Goal: Information Seeking & Learning: Learn about a topic

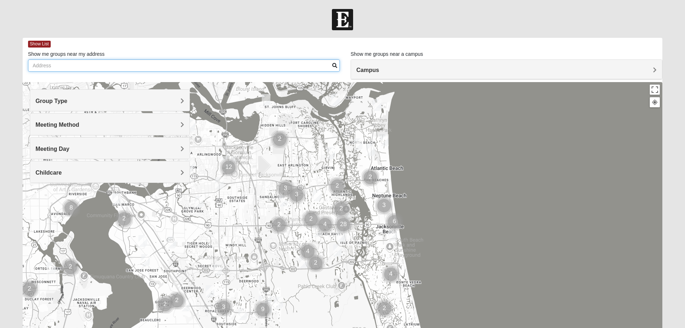
click at [46, 66] on input "Show me groups near my address" at bounding box center [184, 65] width 312 height 12
type input "32804"
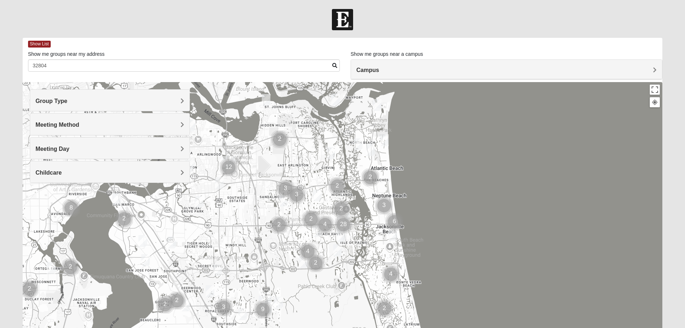
click at [335, 65] on span at bounding box center [334, 65] width 5 height 5
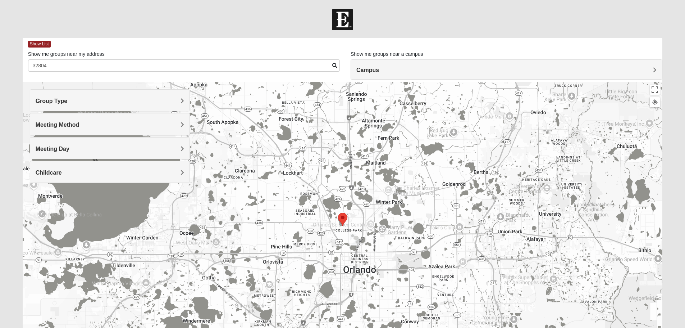
click at [68, 100] on span "Group Type" at bounding box center [52, 101] width 32 height 6
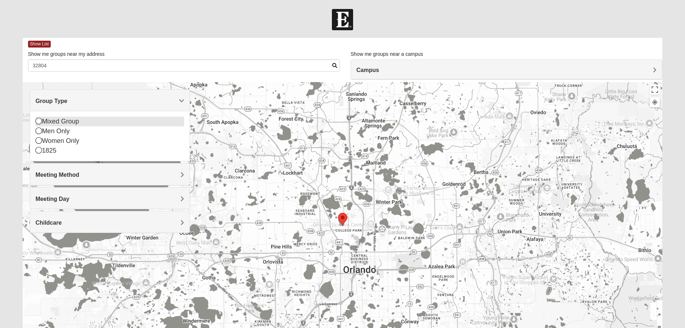
click at [38, 121] on icon at bounding box center [39, 121] width 6 height 6
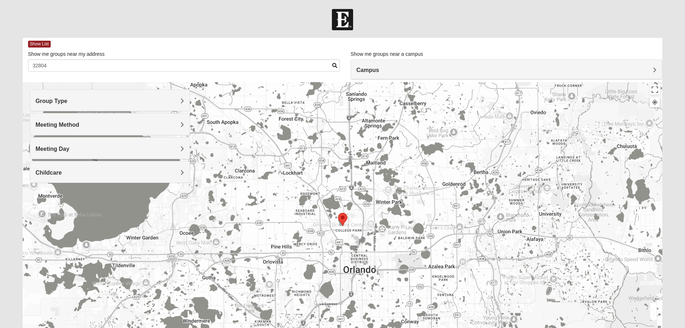
click at [379, 70] on span "Campus" at bounding box center [367, 70] width 23 height 6
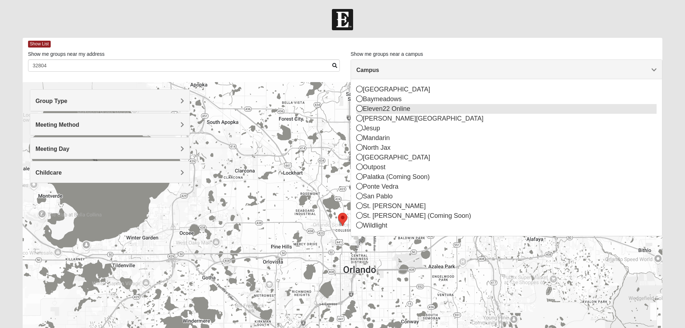
click at [359, 109] on icon at bounding box center [359, 108] width 6 height 6
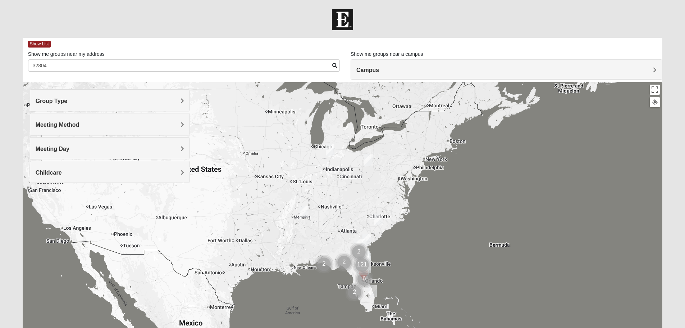
click at [380, 283] on div at bounding box center [343, 226] width 640 height 288
click at [369, 282] on img "Cluster of 6 groups" at bounding box center [364, 279] width 18 height 18
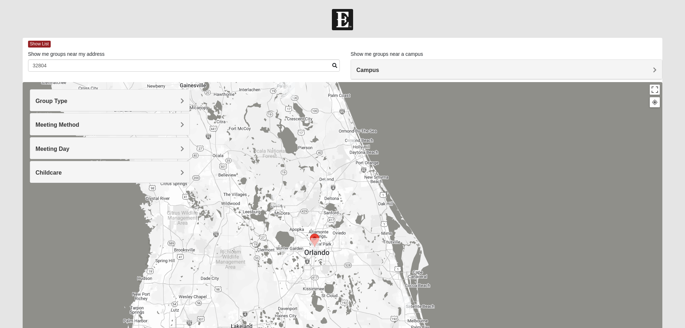
click at [180, 101] on h4 "Group Type" at bounding box center [110, 100] width 149 height 7
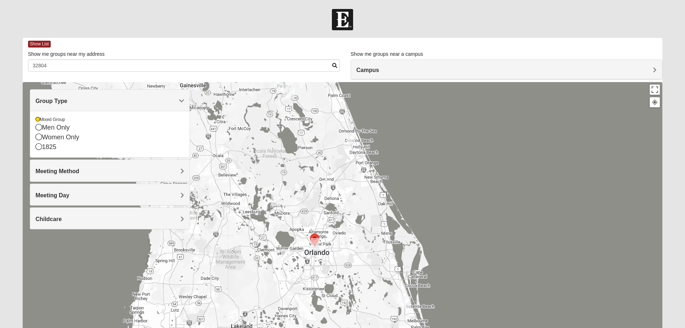
click at [79, 173] on span "Meeting Method" at bounding box center [58, 171] width 44 height 6
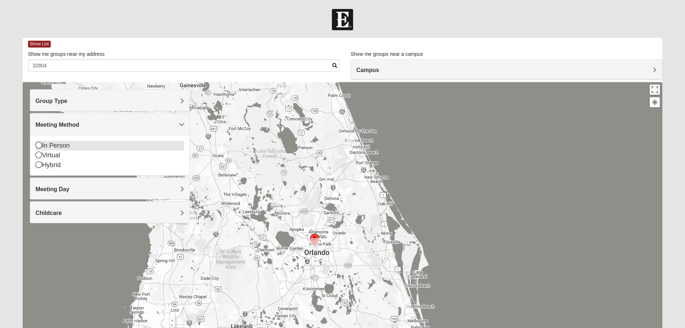
click at [37, 145] on icon at bounding box center [39, 145] width 6 height 6
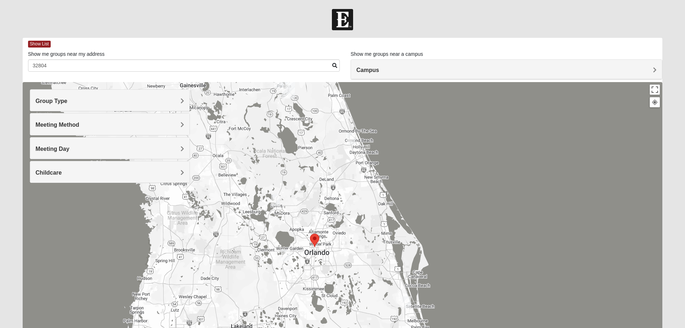
click at [499, 179] on div at bounding box center [343, 226] width 640 height 288
click at [310, 233] on area "Selected Address" at bounding box center [310, 233] width 0 height 0
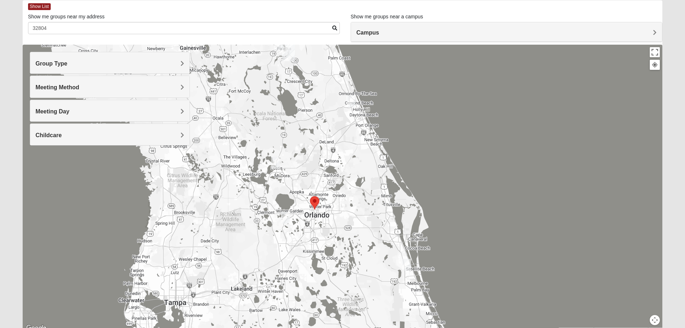
scroll to position [37, 0]
click at [657, 51] on button "Toggle fullscreen view" at bounding box center [655, 52] width 10 height 10
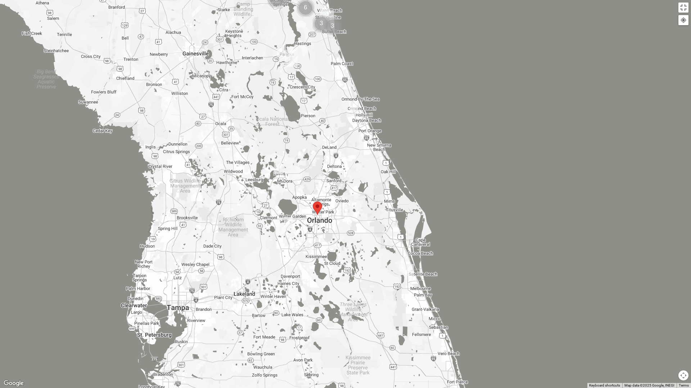
click at [681, 20] on div at bounding box center [683, 20] width 6 height 6
click at [642, 35] on div at bounding box center [345, 194] width 691 height 388
click at [686, 4] on button "Toggle fullscreen view" at bounding box center [683, 8] width 10 height 10
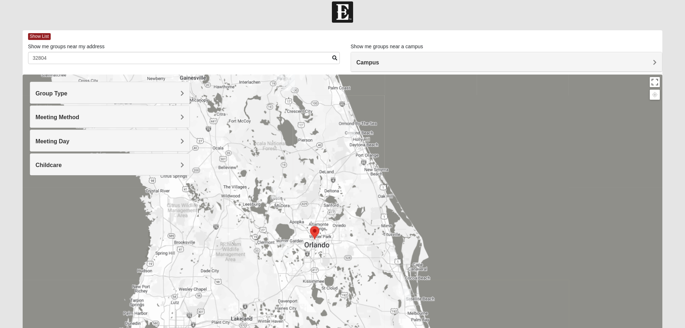
click at [379, 61] on span "Campus" at bounding box center [367, 62] width 23 height 6
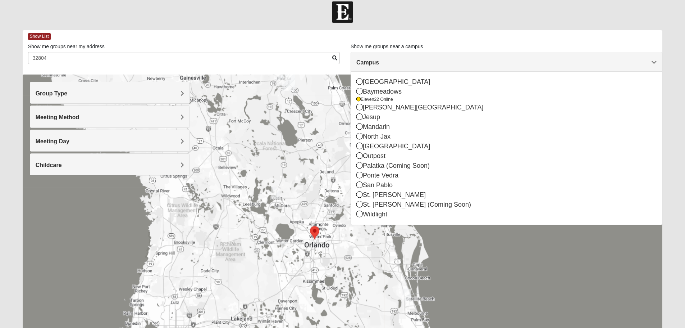
click at [547, 18] on div at bounding box center [342, 11] width 685 height 21
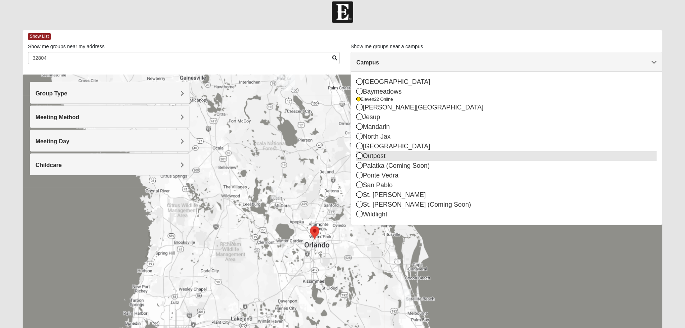
click at [359, 156] on icon at bounding box center [359, 155] width 6 height 6
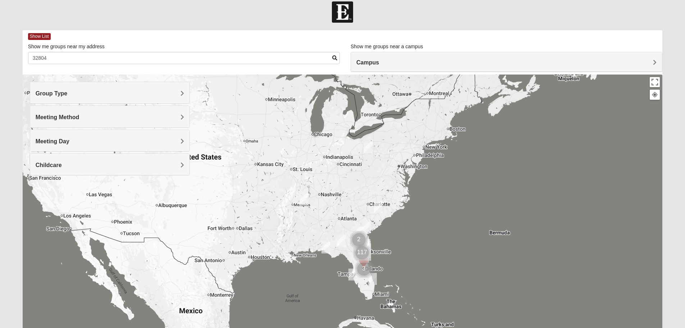
click at [363, 269] on img "Cluster of 3 groups" at bounding box center [364, 269] width 18 height 18
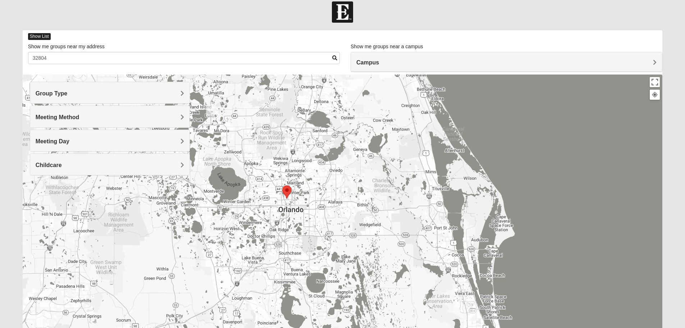
click at [41, 37] on span "Show List" at bounding box center [39, 36] width 23 height 7
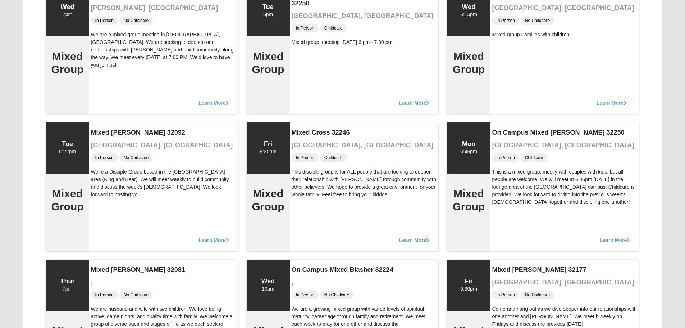
scroll to position [933, 0]
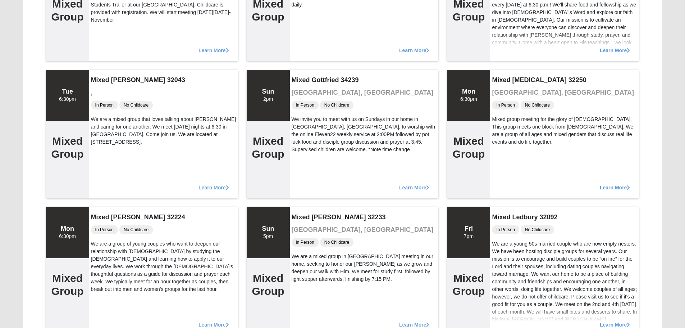
scroll to position [0, 0]
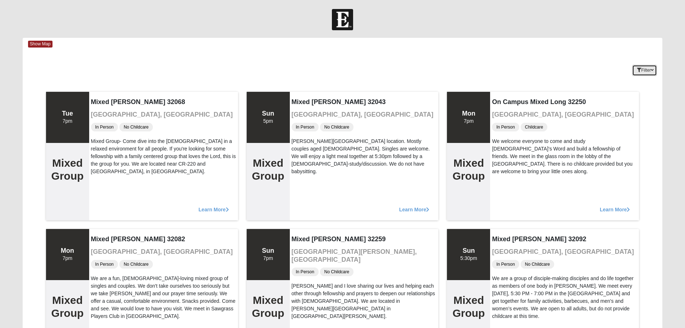
click at [645, 71] on button "Filter" at bounding box center [644, 70] width 25 height 11
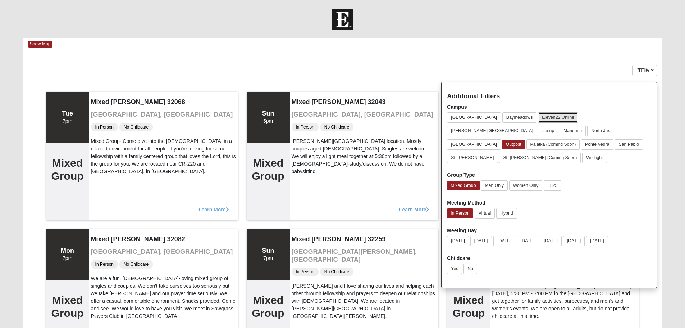
click at [538, 115] on button "Eleven22 Online" at bounding box center [558, 117] width 40 height 10
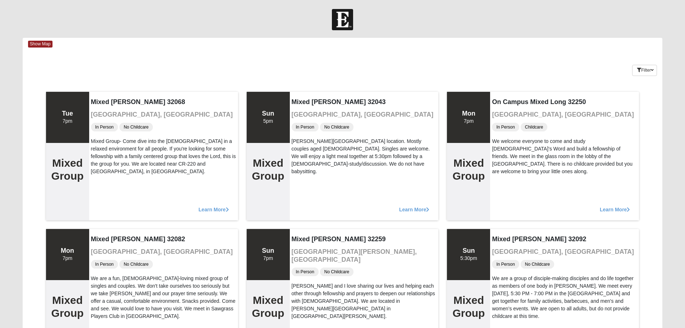
click at [583, 67] on div "Filter Additional Filters Campus [GEOGRAPHIC_DATA] [GEOGRAPHIC_DATA] Eleven22 O…" at bounding box center [609, 69] width 107 height 26
click at [639, 67] on button "Filter" at bounding box center [644, 70] width 25 height 11
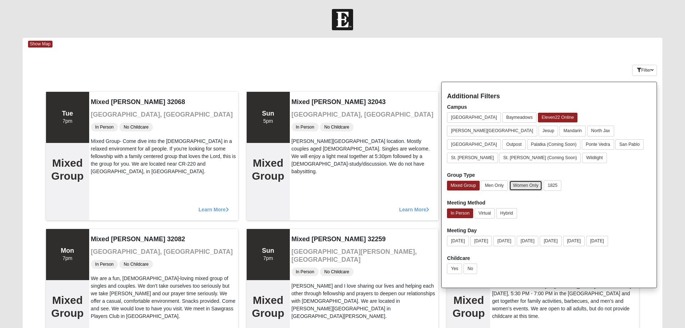
click at [523, 180] on button "Women Only" at bounding box center [525, 185] width 33 height 10
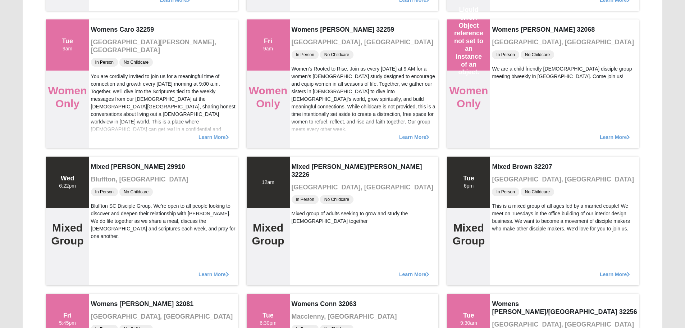
scroll to position [8143, 0]
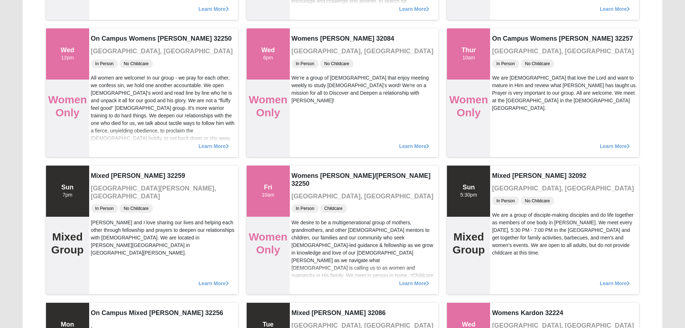
scroll to position [0, 0]
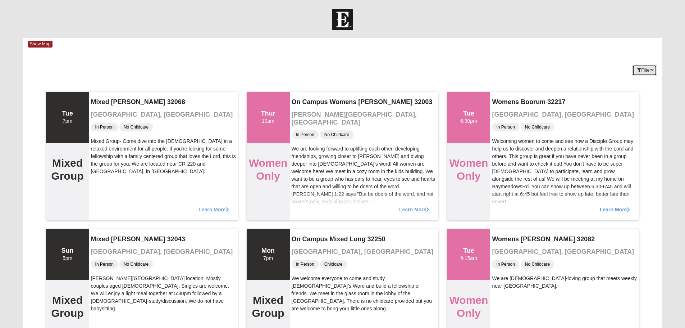
click at [643, 68] on button "Filter" at bounding box center [644, 70] width 25 height 11
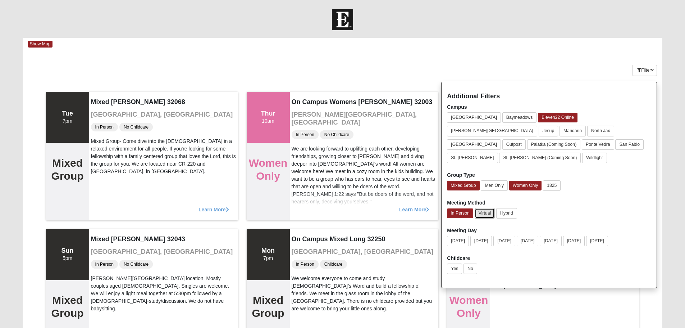
click at [483, 208] on button "Virtual" at bounding box center [485, 213] width 21 height 10
drag, startPoint x: 646, startPoint y: 69, endPoint x: 597, endPoint y: 54, distance: 51.6
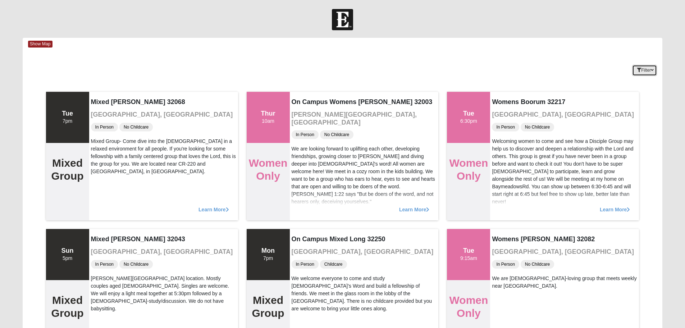
click at [646, 70] on button "Filter" at bounding box center [644, 70] width 25 height 11
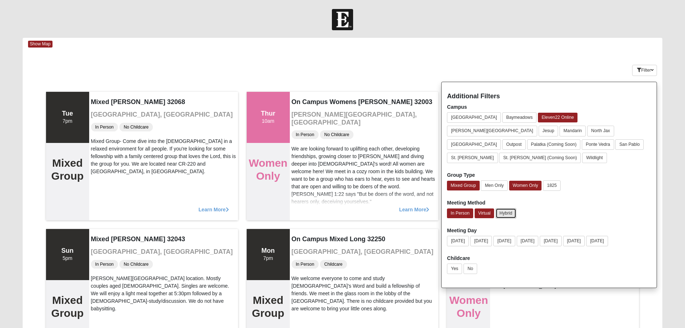
click at [506, 208] on button "Hybrid" at bounding box center [506, 213] width 21 height 10
click at [637, 70] on icon "button" at bounding box center [639, 70] width 4 height 4
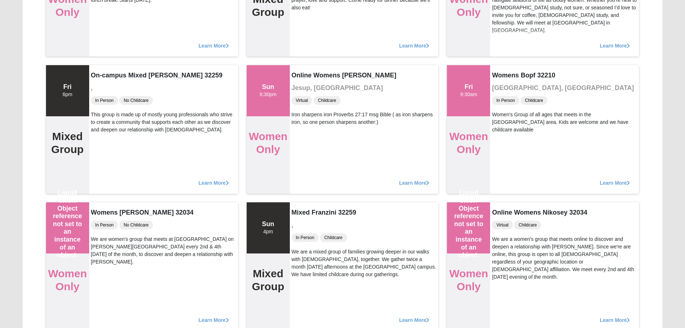
scroll to position [11434, 0]
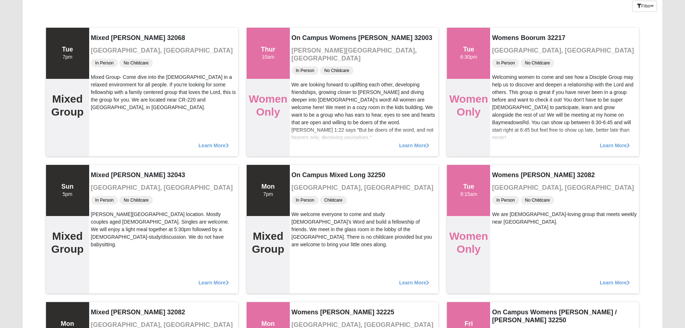
scroll to position [0, 0]
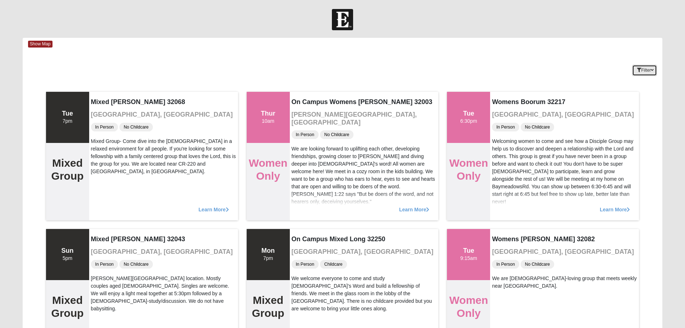
click at [639, 72] on icon "button" at bounding box center [639, 70] width 4 height 4
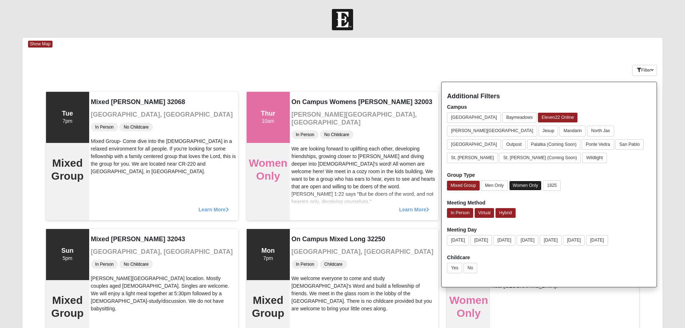
click at [525, 181] on button "Women Only" at bounding box center [525, 186] width 33 height 10
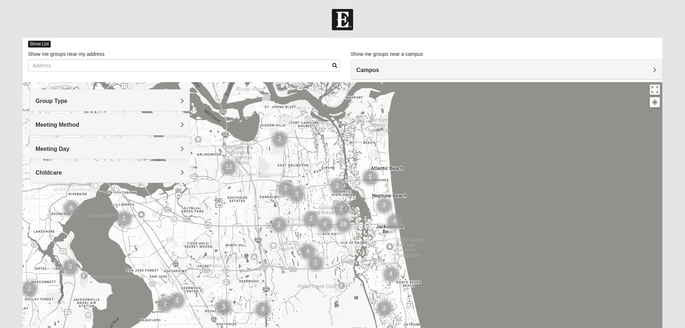
click at [36, 45] on span "Show List" at bounding box center [39, 44] width 23 height 7
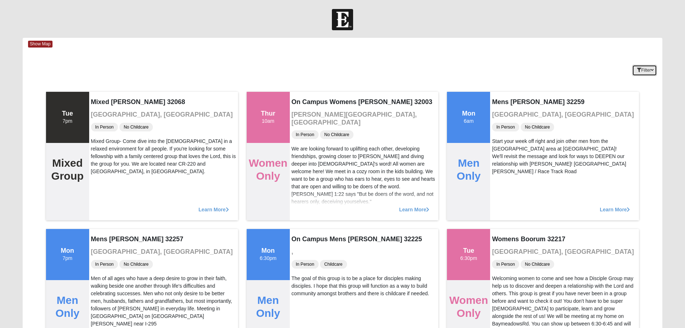
click at [645, 70] on button "Filter" at bounding box center [644, 70] width 25 height 11
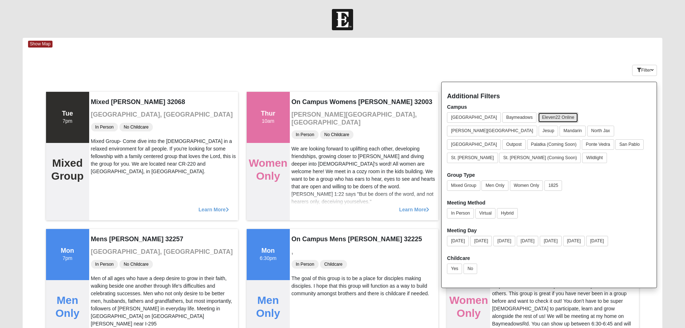
click at [538, 120] on button "Eleven22 Online" at bounding box center [558, 117] width 40 height 10
click at [458, 180] on button "Mixed Group" at bounding box center [463, 185] width 33 height 10
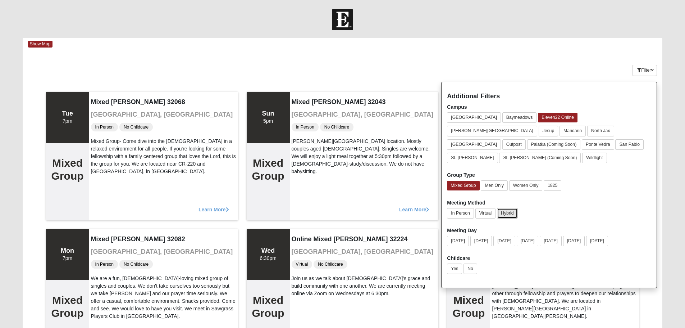
click at [507, 208] on button "Hybrid" at bounding box center [507, 213] width 21 height 10
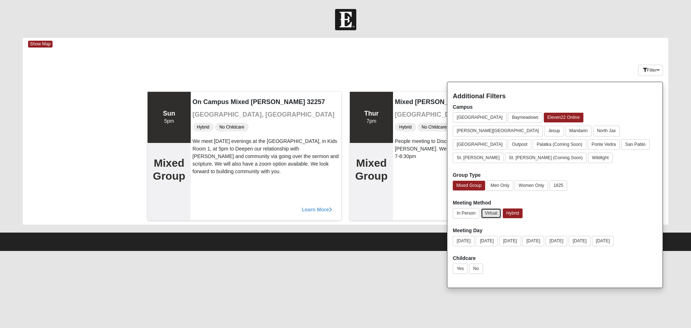
click at [491, 208] on button "Virtual" at bounding box center [491, 213] width 21 height 10
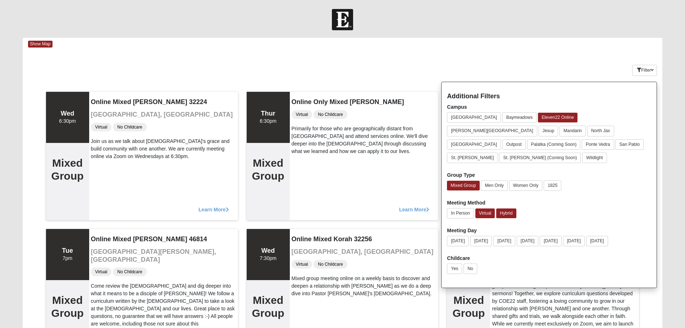
click at [579, 76] on div "Filter Additional Filters Campus [GEOGRAPHIC_DATA] [GEOGRAPHIC_DATA] Eleven22 O…" at bounding box center [609, 69] width 107 height 26
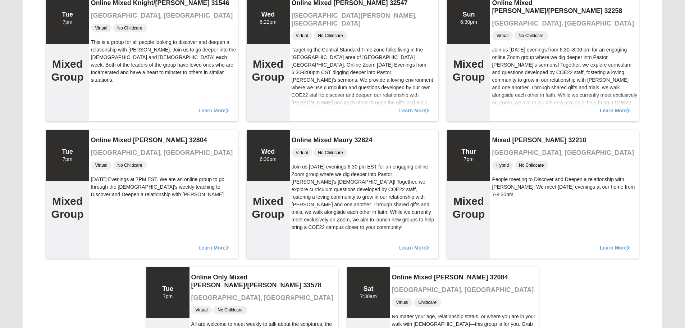
scroll to position [511, 0]
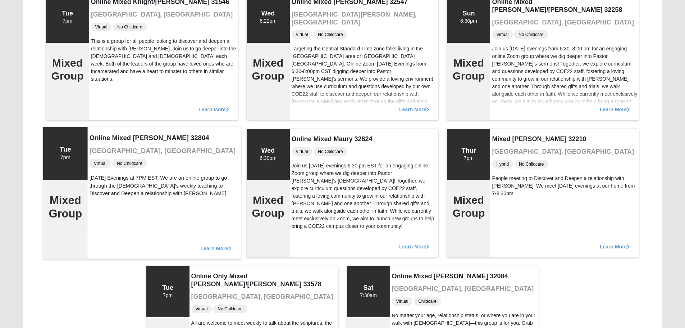
click at [205, 244] on span "Learn More" at bounding box center [215, 244] width 31 height 0
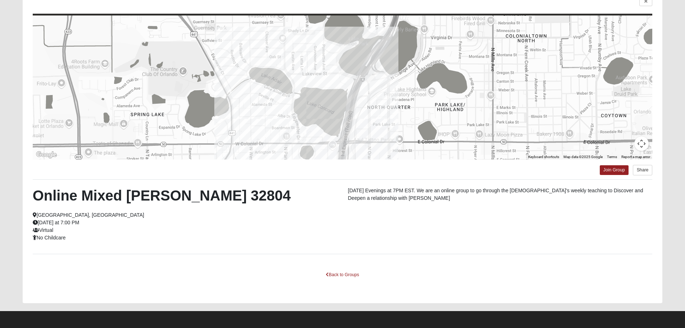
scroll to position [63, 0]
